Goal: Find specific page/section

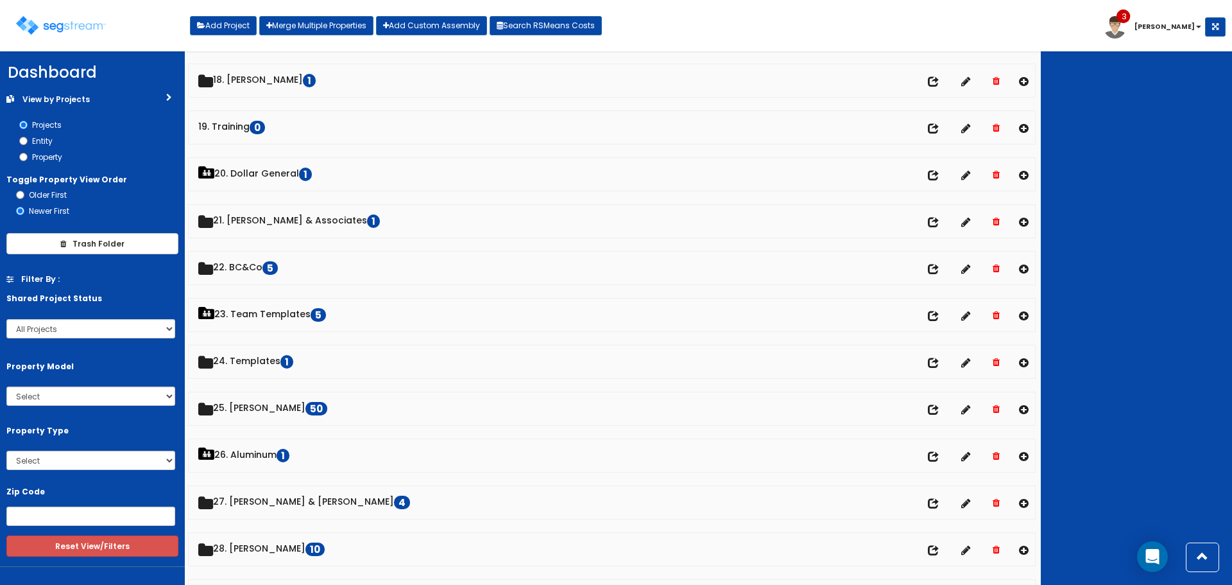
scroll to position [1437, 0]
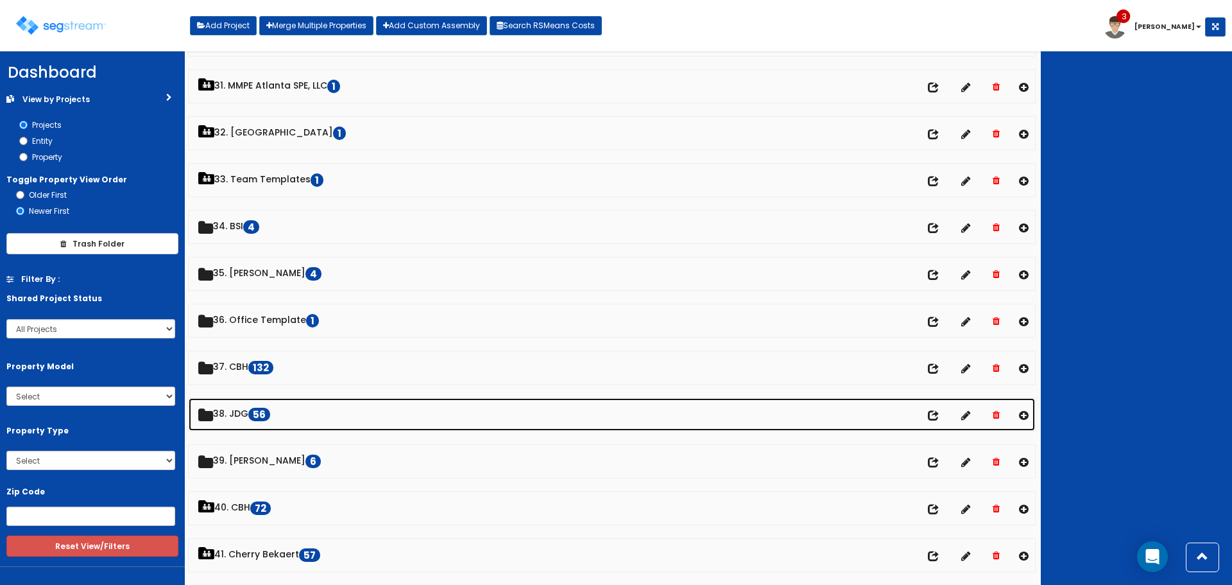
click at [259, 416] on link "38. JDG 56" at bounding box center [612, 414] width 846 height 33
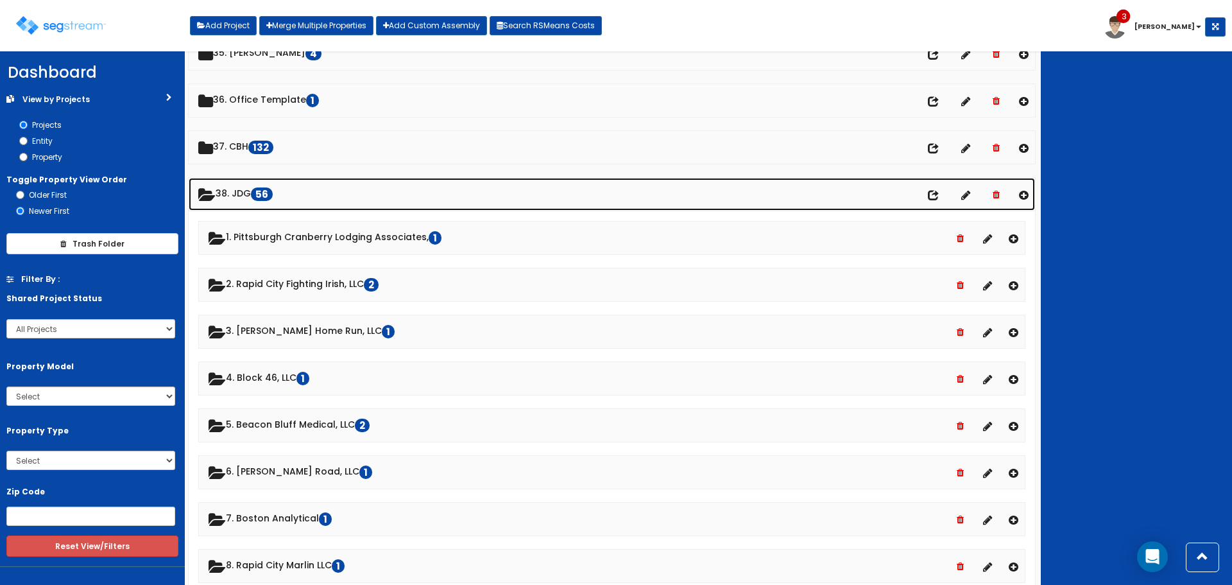
scroll to position [1630, 0]
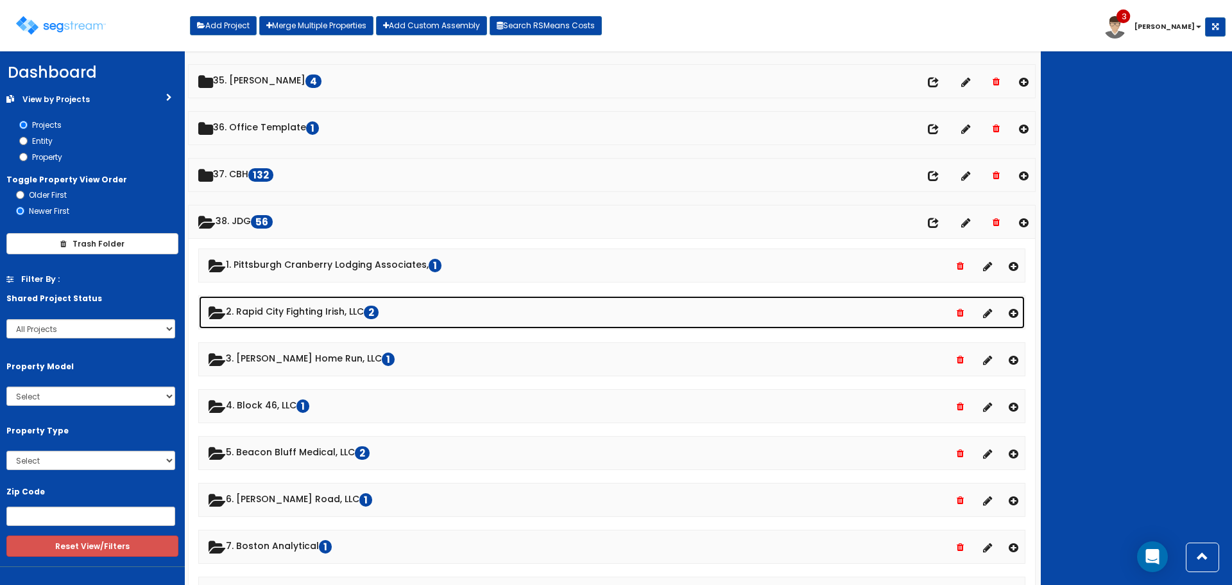
click at [320, 311] on link "2. Rapid City Fighting Irish, LLC 2" at bounding box center [612, 312] width 826 height 33
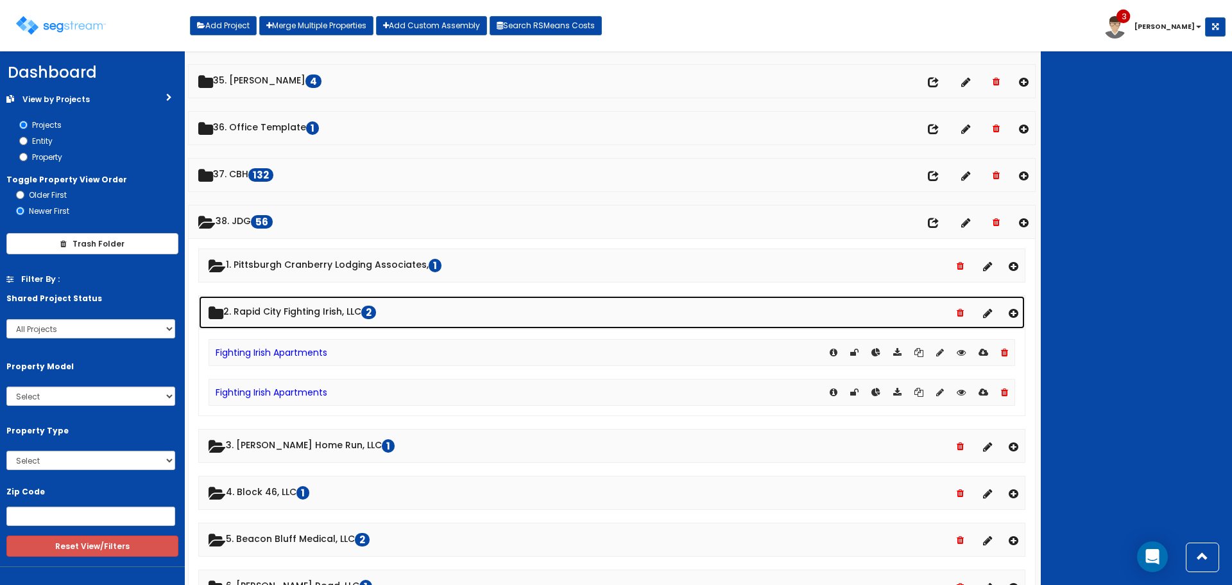
click at [320, 311] on link "2. Rapid City Fighting Irish, LLC 2" at bounding box center [612, 312] width 826 height 33
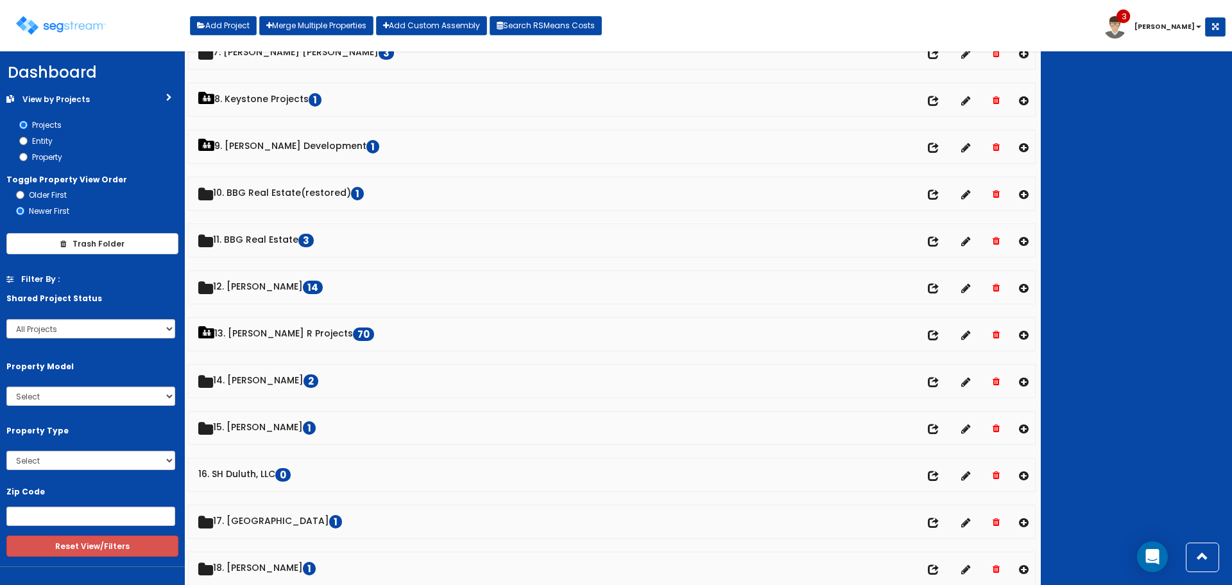
scroll to position [0, 0]
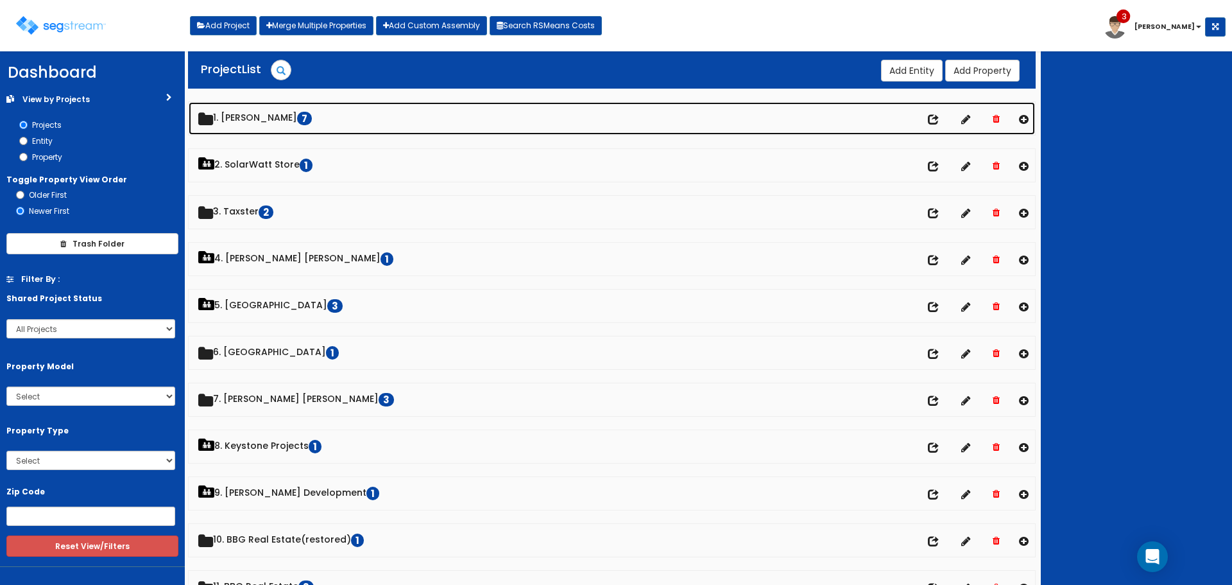
click at [264, 115] on link "1. [PERSON_NAME] 7" at bounding box center [612, 118] width 846 height 33
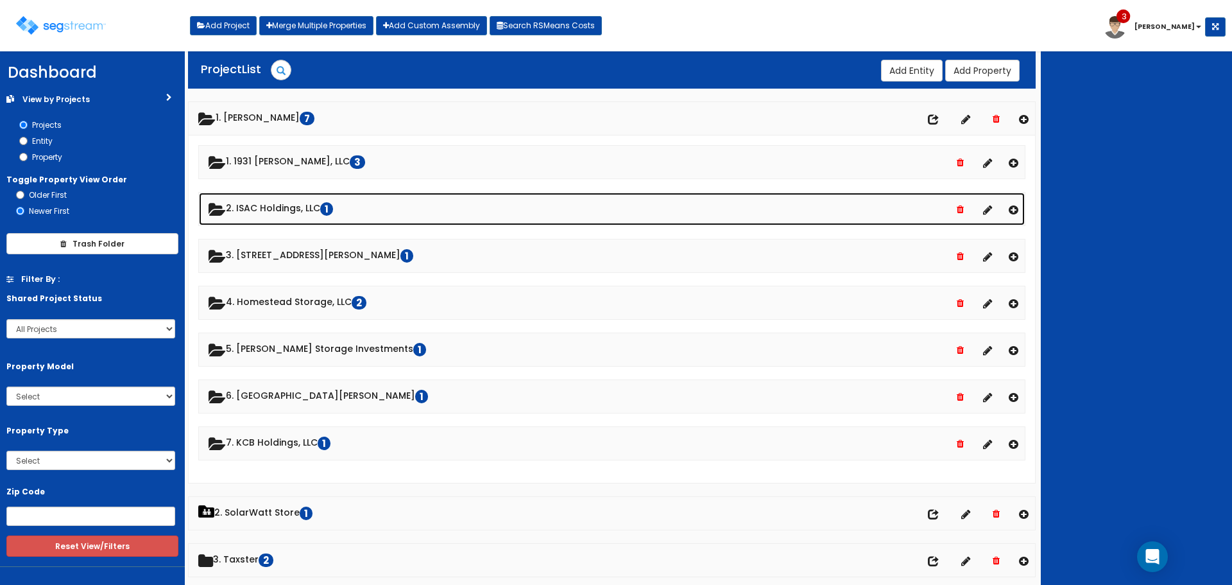
click at [287, 201] on link "2. ISAC Holdings, LLC 1" at bounding box center [612, 208] width 826 height 33
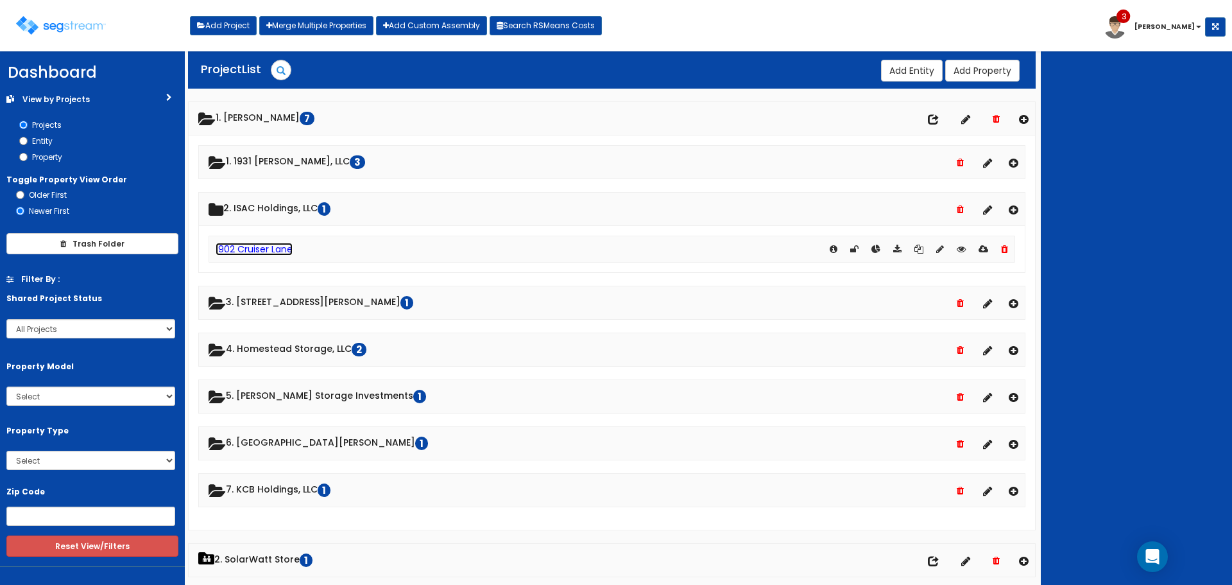
click at [284, 248] on link "1902 Cruiser Lane" at bounding box center [254, 249] width 77 height 13
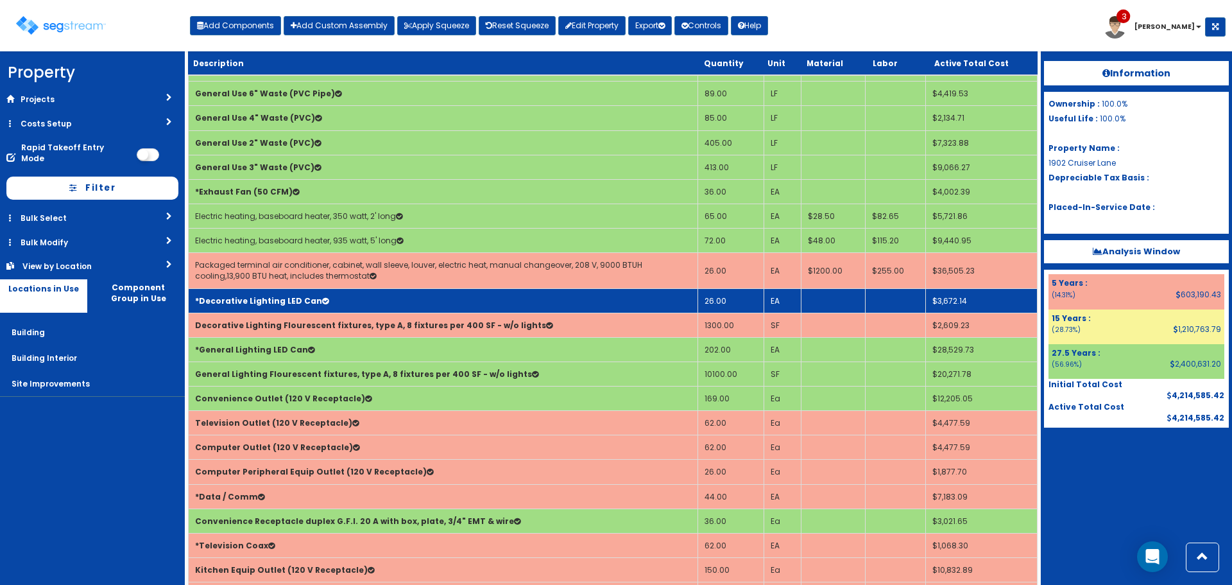
scroll to position [577, 0]
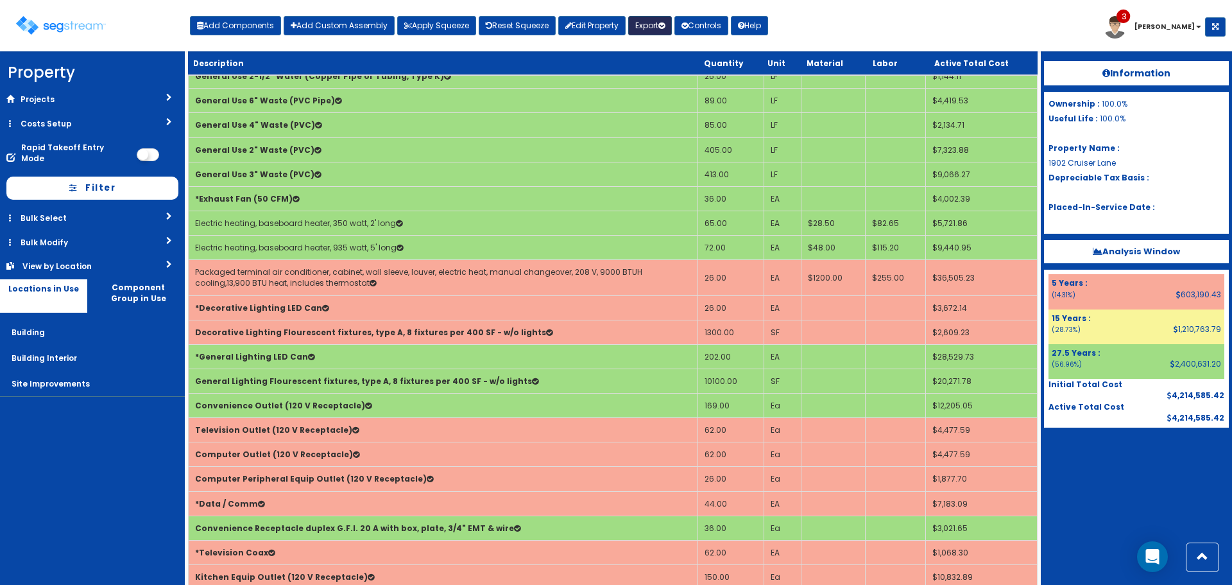
click at [662, 18] on button "Export" at bounding box center [650, 25] width 44 height 19
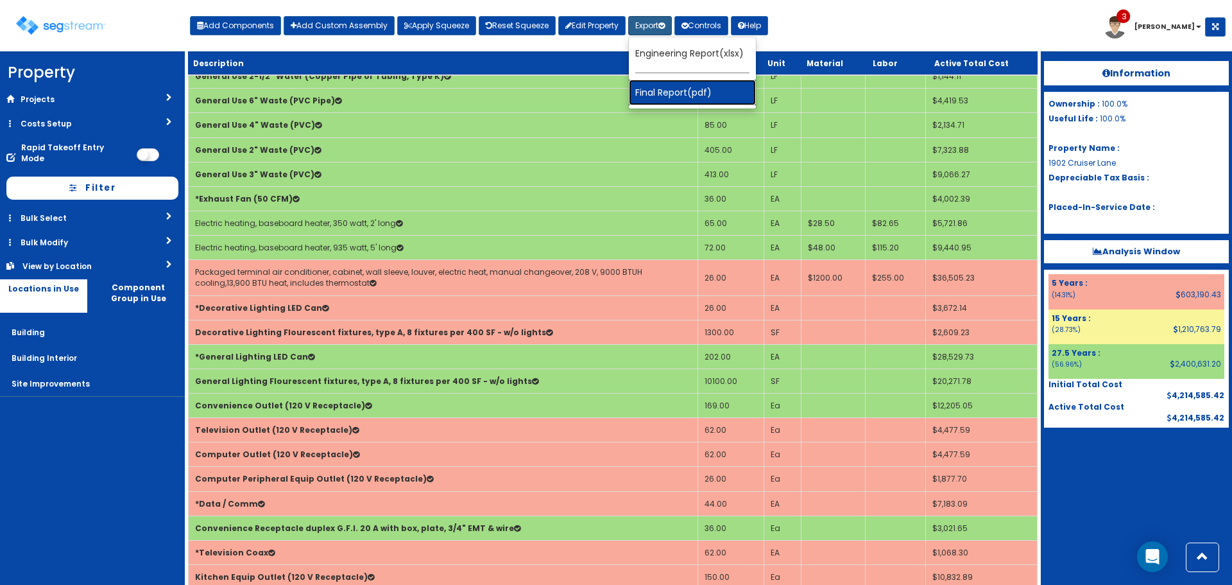
click at [687, 86] on link "Final Report(pdf)" at bounding box center [692, 93] width 127 height 26
